Goal: Information Seeking & Learning: Check status

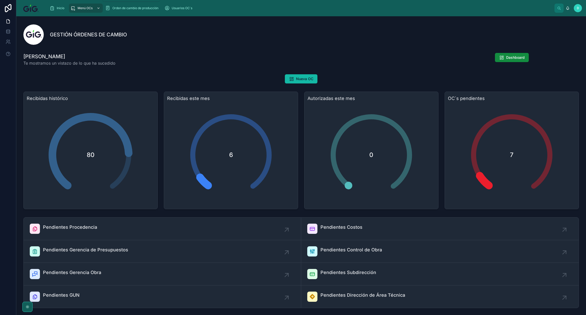
click at [81, 8] on span "Menú OCs" at bounding box center [85, 8] width 15 height 4
click at [130, 7] on span "Orden de cambio de producción" at bounding box center [135, 8] width 46 height 4
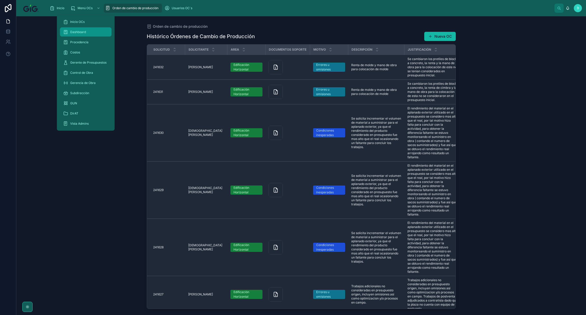
click at [82, 29] on div "Dashboard" at bounding box center [86, 32] width 46 height 8
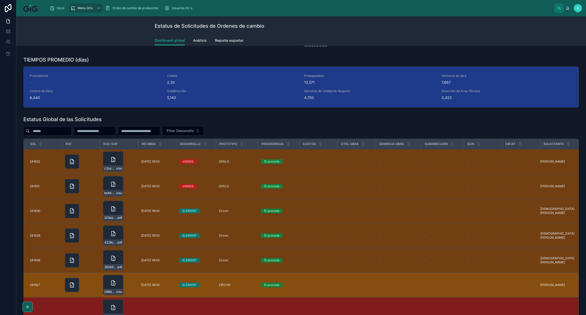
click at [147, 284] on span "[DATE] 18:00" at bounding box center [150, 285] width 19 height 4
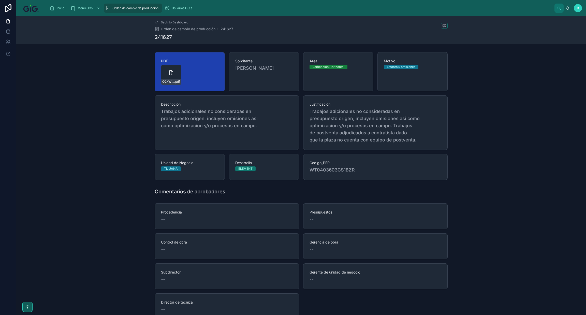
drag, startPoint x: 360, startPoint y: 136, endPoint x: 357, endPoint y: 135, distance: 3.3
click at [358, 136] on span "Trabajos adicionales no consideradas en presupuesto origen, incluyen omisiones …" at bounding box center [376, 126] width 132 height 36
click at [172, 21] on span "Back to Dashboard" at bounding box center [174, 22] width 27 height 4
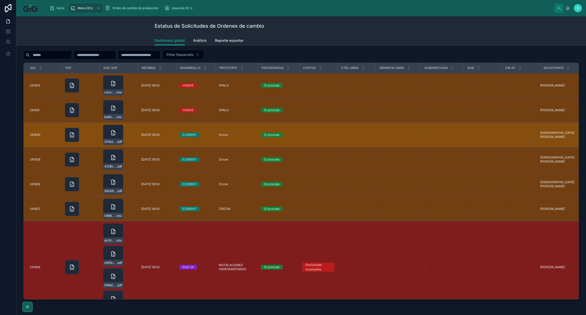
scroll to position [191, 0]
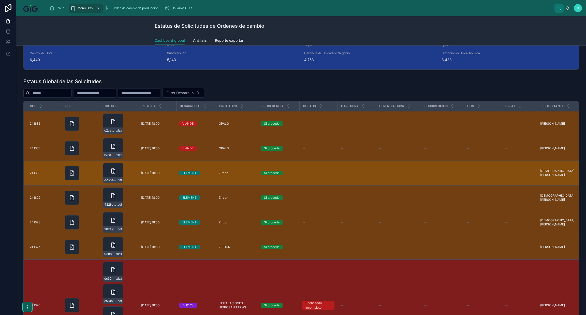
click at [188, 173] on div "ELEMENT" at bounding box center [189, 173] width 14 height 5
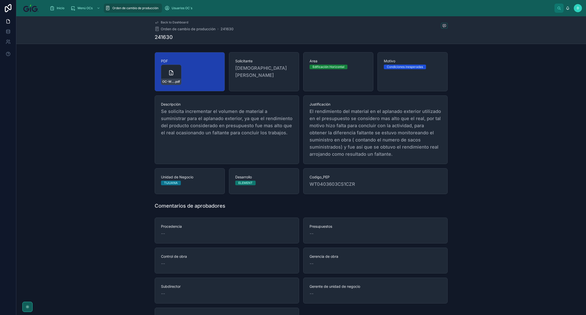
click at [167, 25] on div "Back to Dashboard Orden de cambio de producción 241630" at bounding box center [194, 25] width 79 height 11
click at [172, 23] on span "Back to Dashboard" at bounding box center [174, 22] width 27 height 4
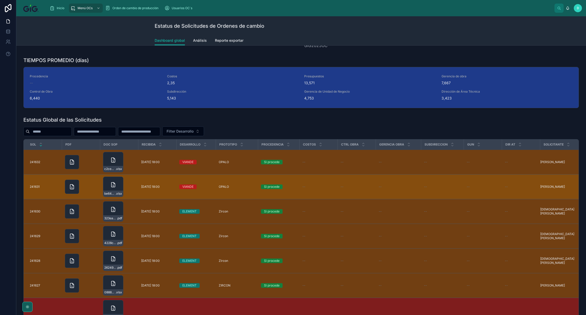
scroll to position [153, 0]
